Goal: Task Accomplishment & Management: Use online tool/utility

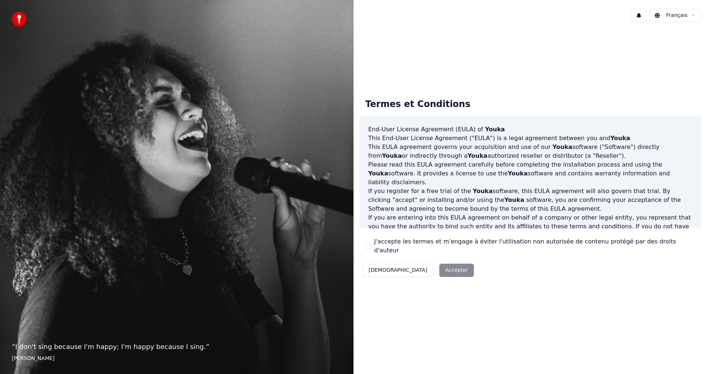
click at [417, 262] on div "Décliner Accepter" at bounding box center [417, 270] width 117 height 19
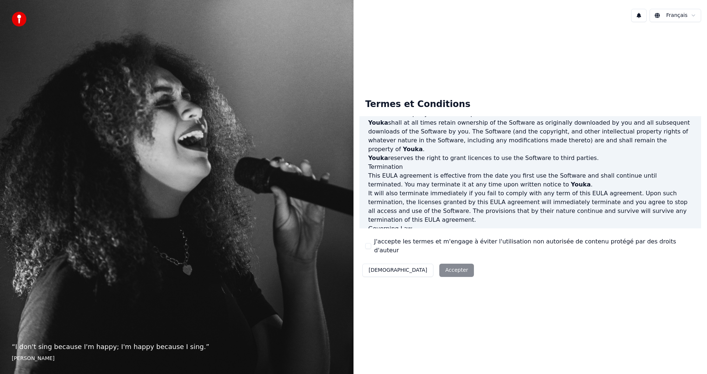
scroll to position [294, 0]
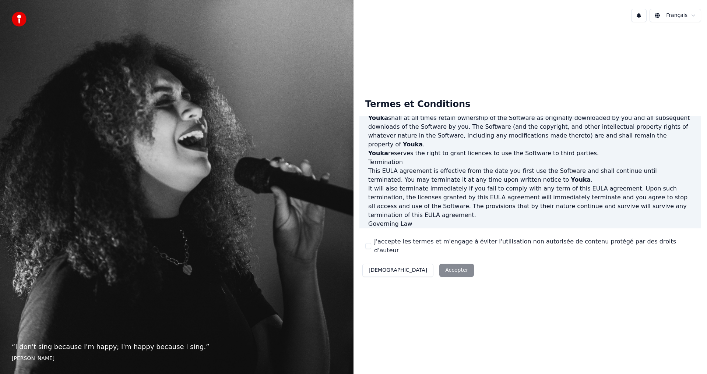
click at [366, 247] on button "J'accepte les termes et m'engage à éviter l'utilisation non autorisée de conten…" at bounding box center [368, 246] width 6 height 6
click at [439, 268] on button "Accepter" at bounding box center [456, 270] width 35 height 13
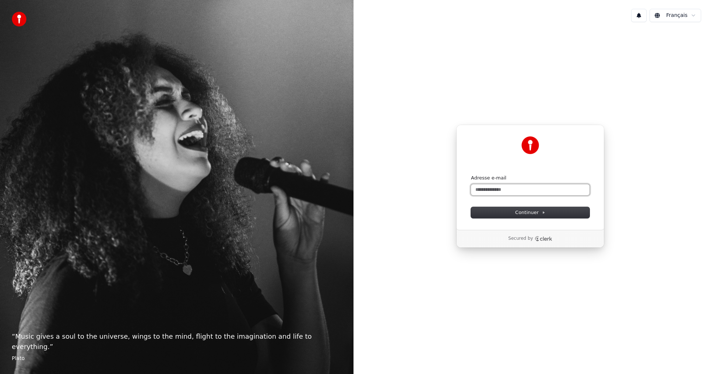
click at [519, 188] on input "Adresse e-mail" at bounding box center [530, 189] width 118 height 11
click at [530, 212] on span "Continuer" at bounding box center [530, 212] width 30 height 7
type input "**********"
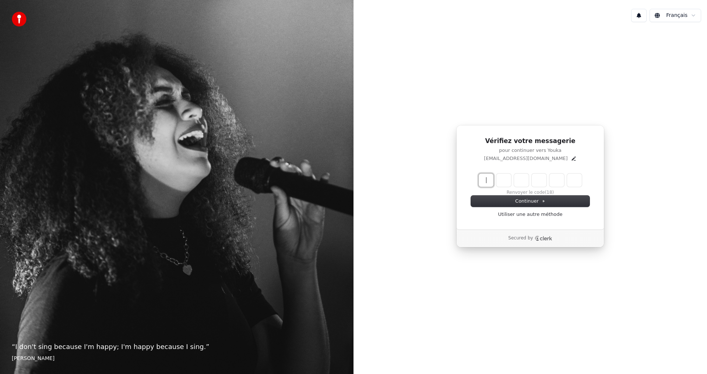
click at [487, 181] on input "Enter verification code" at bounding box center [537, 180] width 118 height 13
type input "******"
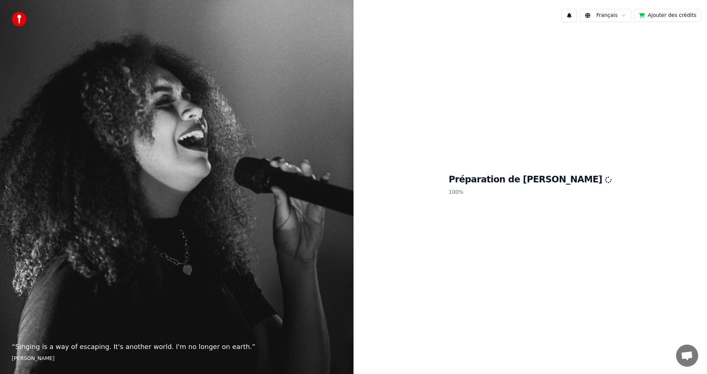
click at [686, 355] on span "Ouvrir le chat" at bounding box center [686, 356] width 12 height 10
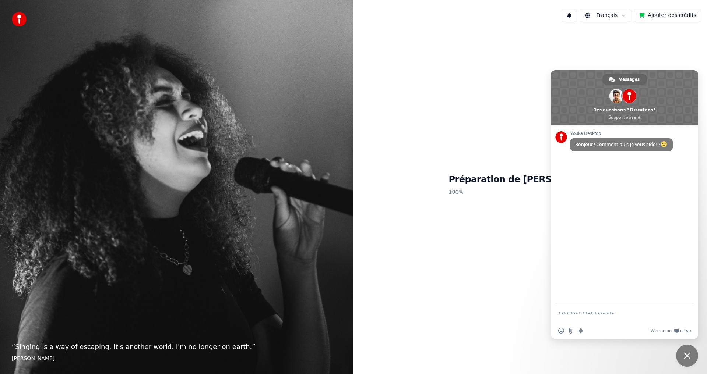
click at [473, 93] on div "Préparation de Youka 100 %" at bounding box center [529, 186] width 353 height 317
click at [690, 356] on span "Fermer le chat" at bounding box center [687, 356] width 22 height 22
